Goal: Navigation & Orientation: Find specific page/section

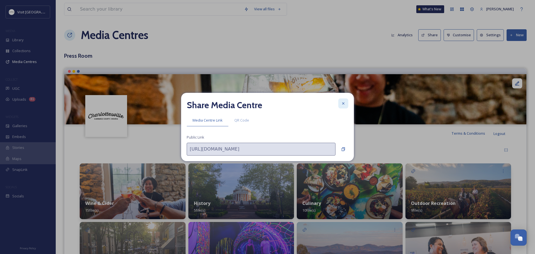
click at [342, 102] on icon at bounding box center [343, 103] width 2 height 2
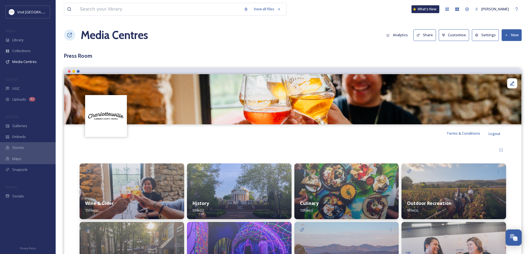
click at [423, 37] on button "Share" at bounding box center [425, 34] width 23 height 11
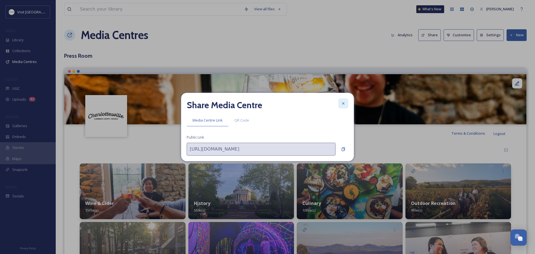
click at [343, 101] on icon at bounding box center [343, 103] width 4 height 4
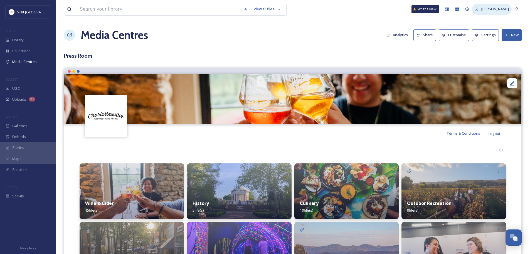
click at [489, 9] on span "[PERSON_NAME]" at bounding box center [496, 8] width 28 height 5
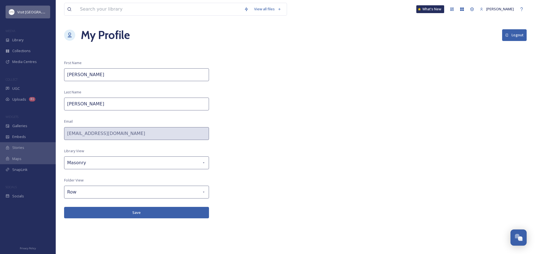
click at [23, 13] on span "Visit [GEOGRAPHIC_DATA]" at bounding box center [38, 11] width 43 height 5
click at [34, 12] on span "Visit [GEOGRAPHIC_DATA]" at bounding box center [38, 11] width 43 height 5
